Goal: Information Seeking & Learning: Learn about a topic

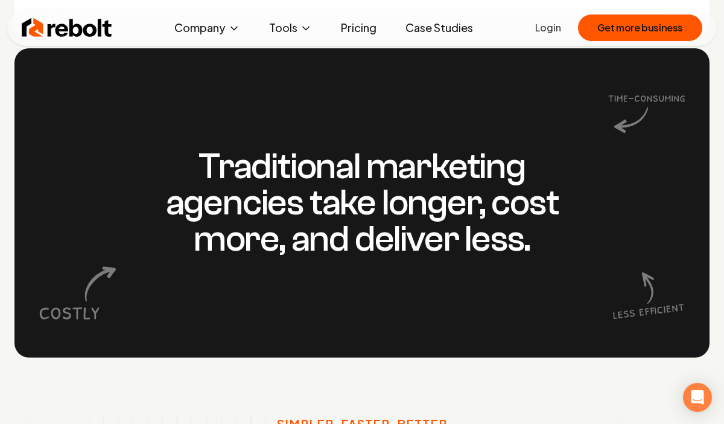
scroll to position [1010, 0]
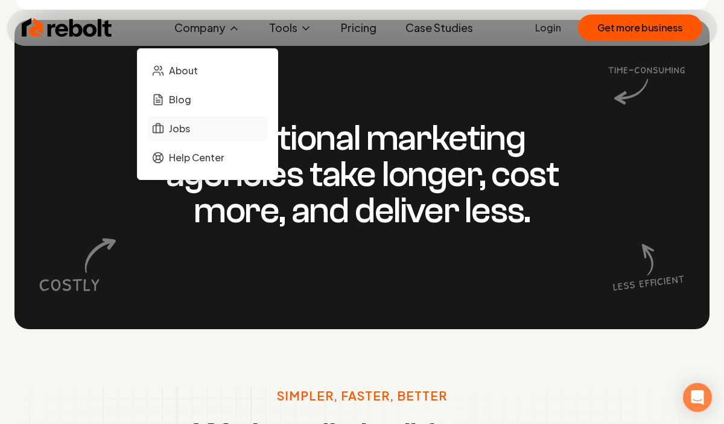
click at [190, 130] on span "Jobs" at bounding box center [179, 128] width 21 height 14
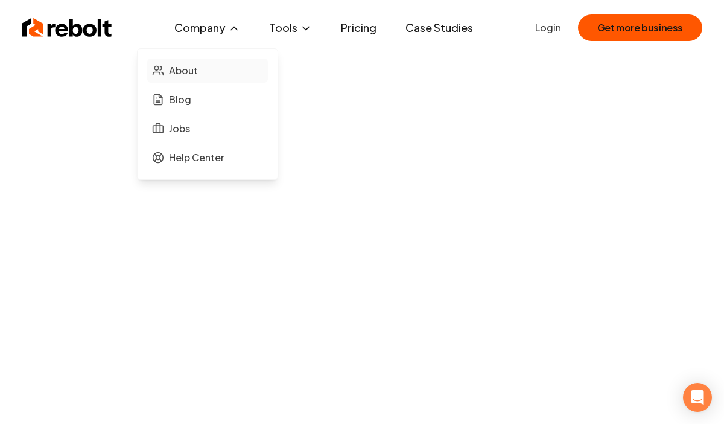
click at [193, 70] on span "About" at bounding box center [183, 70] width 29 height 14
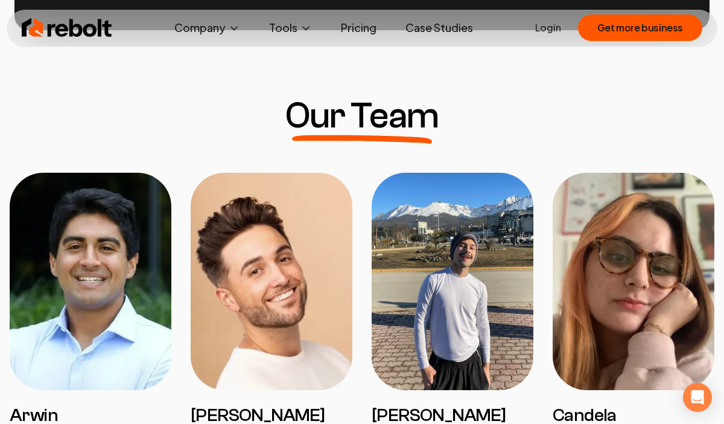
scroll to position [896, 0]
